Goal: Book appointment/travel/reservation

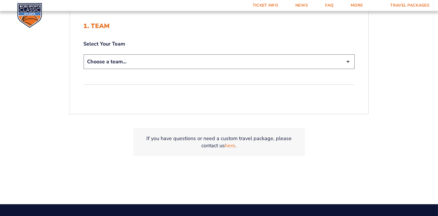
scroll to position [153, 0]
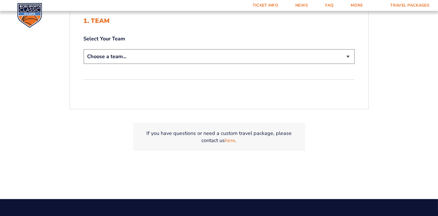
click at [84, 49] on select "Choose a team... [US_STATE] Wildcats [US_STATE] State Buckeyes [US_STATE] Tar H…" at bounding box center [219, 56] width 271 height 15
select select "12956"
click option "[US_STATE] Wildcats" at bounding box center [0, 0] width 0 height 0
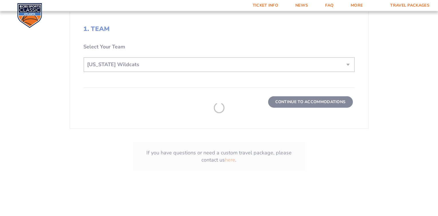
scroll to position [215, 0]
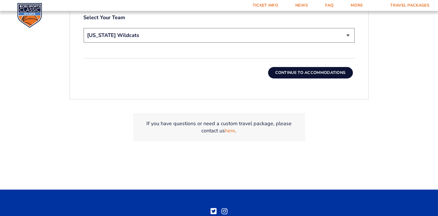
click at [316, 74] on button "Continue To Accommodations" at bounding box center [310, 72] width 85 height 11
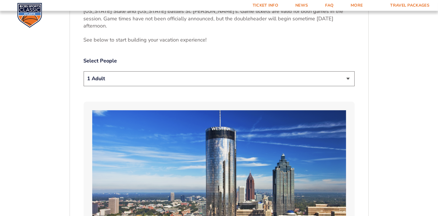
scroll to position [317, 0]
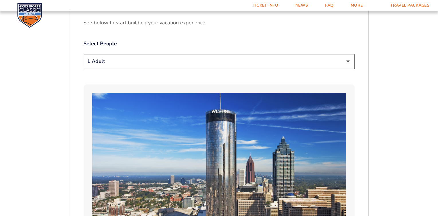
click at [84, 54] on select "1 Adult 2 Adults 3 Adults 4 Adults 2 Adults + 1 Child 2 Adults + 2 Children 2 A…" at bounding box center [219, 61] width 271 height 15
select select "2 Adults"
click option "2 Adults" at bounding box center [0, 0] width 0 height 0
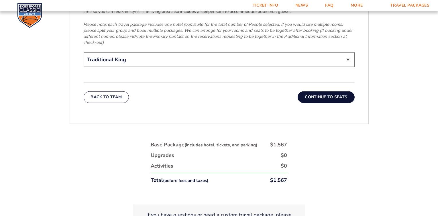
scroll to position [961, 0]
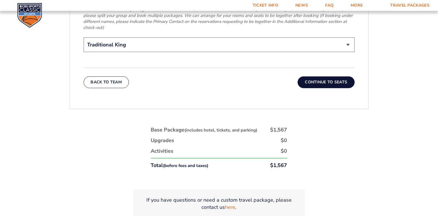
click at [324, 77] on button "Continue To Seats" at bounding box center [326, 82] width 57 height 11
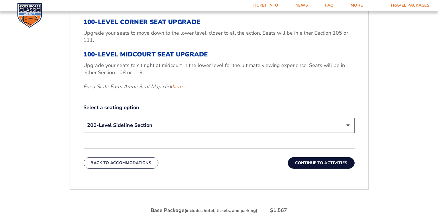
scroll to position [255, 0]
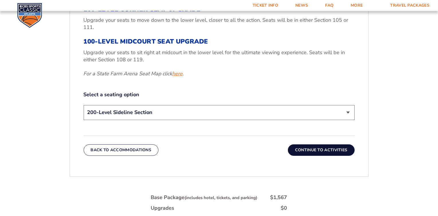
click at [179, 74] on link "here" at bounding box center [177, 73] width 10 height 7
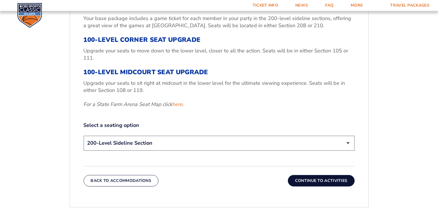
click at [84, 136] on select "200-Level Sideline Section 100-Level Corner Seat Upgrade (+$120 per person) 100…" at bounding box center [219, 143] width 271 height 15
select select "100-Level Midcourt Seat Upgrade"
click option "100-Level Midcourt Seat Upgrade (+$595 per person)" at bounding box center [0, 0] width 0 height 0
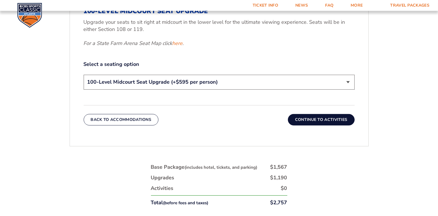
scroll to position [286, 0]
click at [320, 120] on button "Continue To Activities" at bounding box center [321, 119] width 67 height 11
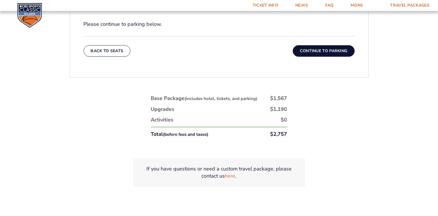
click at [331, 52] on button "Continue To Parking" at bounding box center [324, 50] width 62 height 11
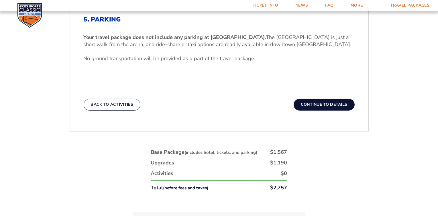
scroll to position [194, 0]
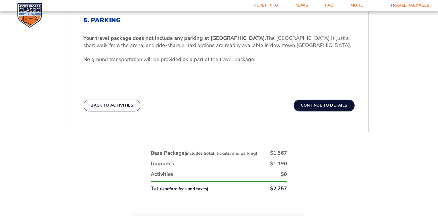
click at [329, 108] on button "Continue To Details" at bounding box center [324, 105] width 61 height 11
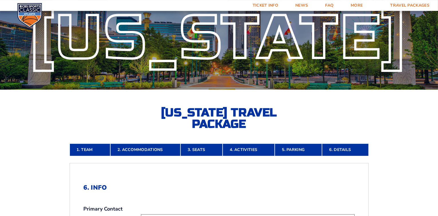
scroll to position [10, 0]
